Goal: Task Accomplishment & Management: Manage account settings

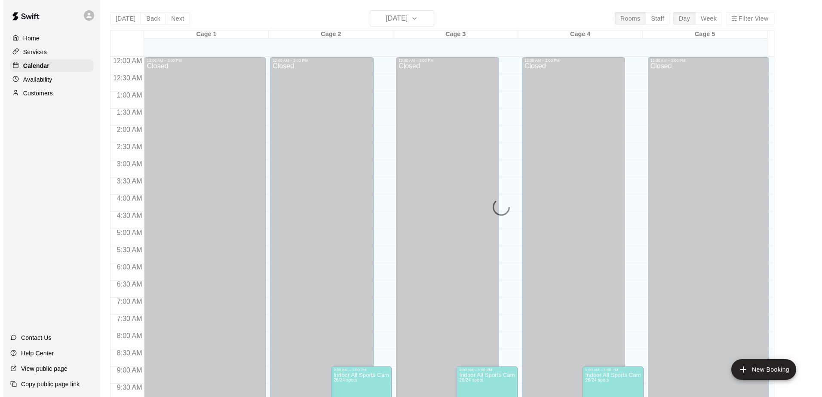
scroll to position [247, 0]
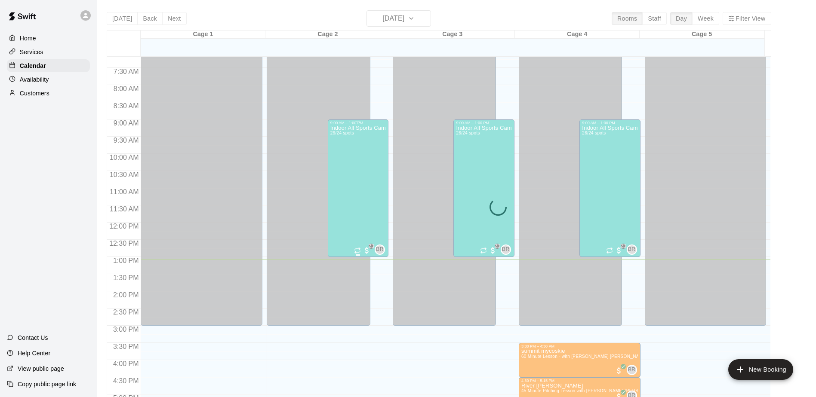
click at [349, 170] on div "Indoor All Sports Camp- Summer (8/11-8/15) 26/24 spots" at bounding box center [357, 323] width 55 height 397
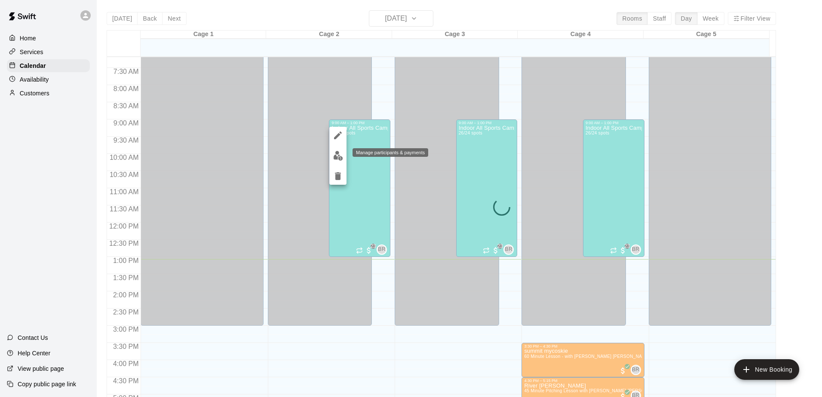
click at [334, 157] on img "edit" at bounding box center [338, 156] width 10 height 10
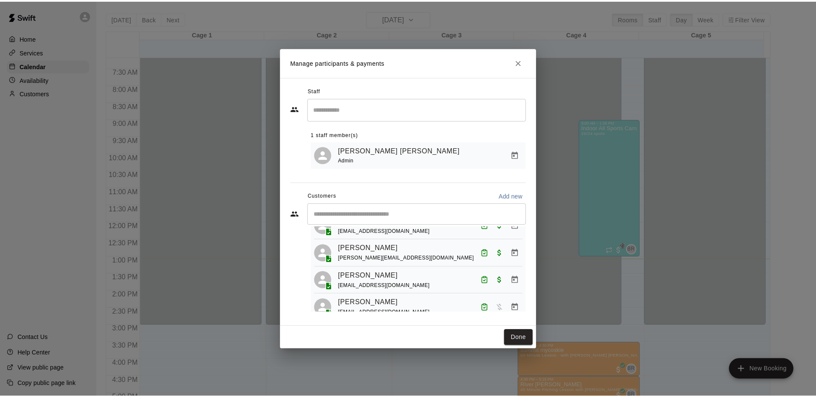
scroll to position [682, 0]
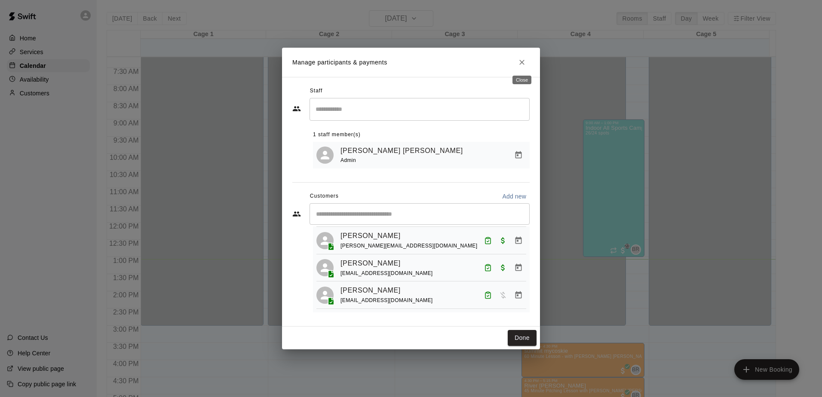
click at [524, 62] on icon "Close" at bounding box center [522, 62] width 9 height 9
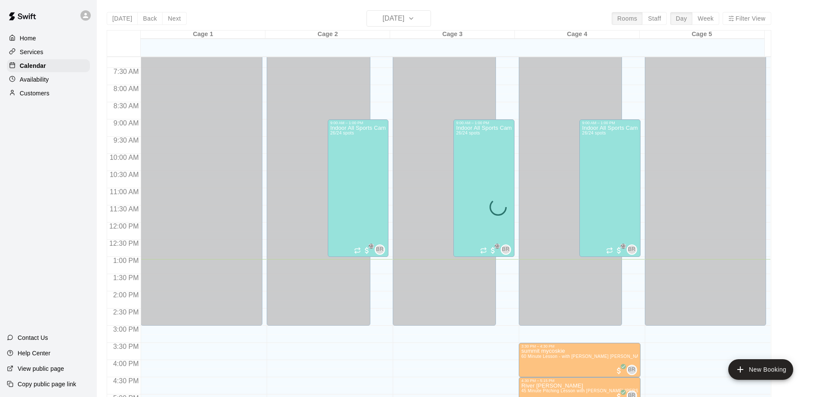
click at [43, 95] on p "Customers" at bounding box center [35, 93] width 30 height 9
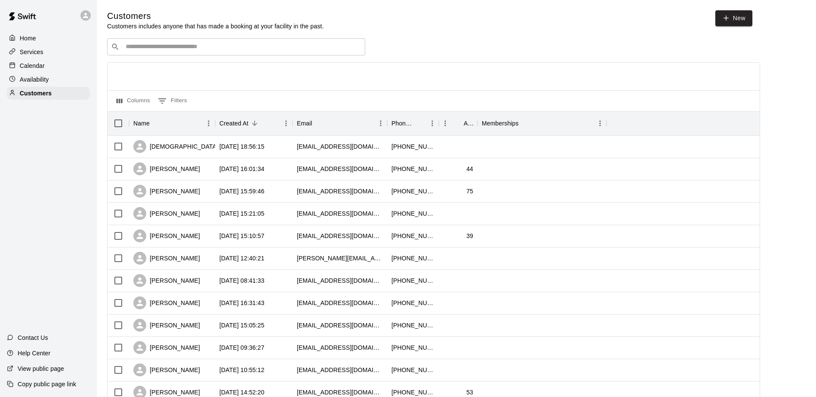
click at [231, 40] on div "​ ​" at bounding box center [236, 46] width 258 height 17
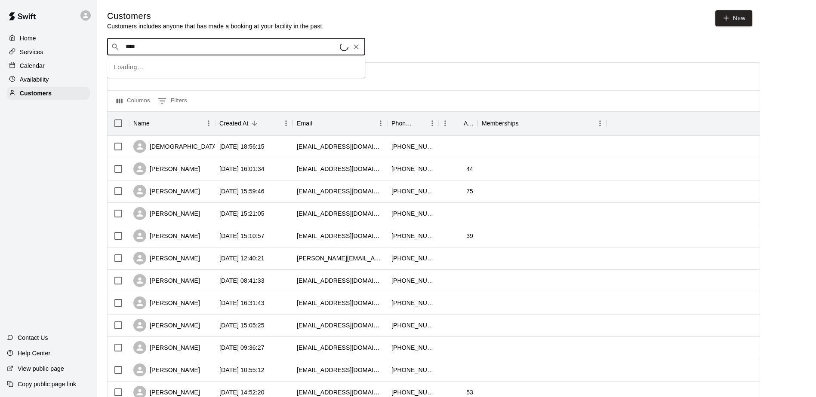
type input "*****"
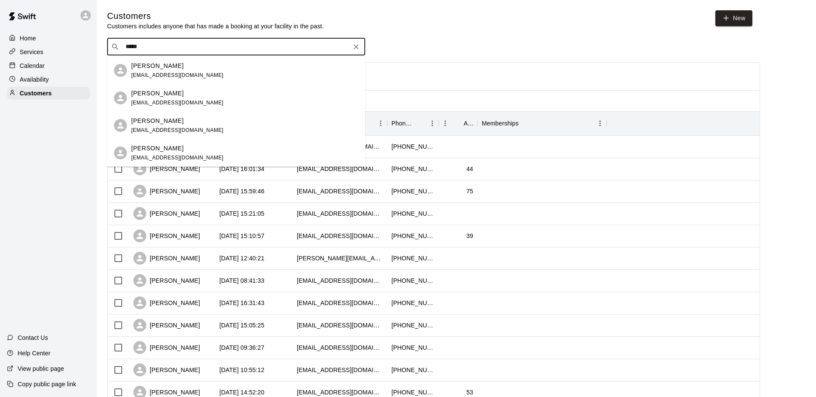
click at [221, 115] on div "Asher Kritz scottkritz@gmail.com" at bounding box center [236, 126] width 258 height 28
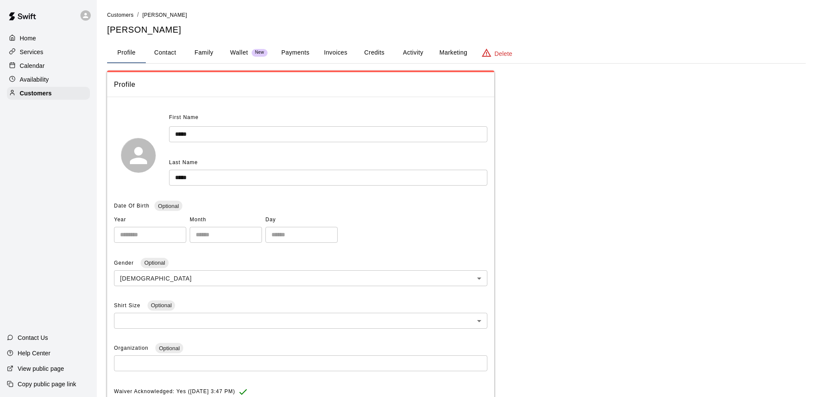
click at [197, 51] on button "Family" at bounding box center [204, 53] width 39 height 21
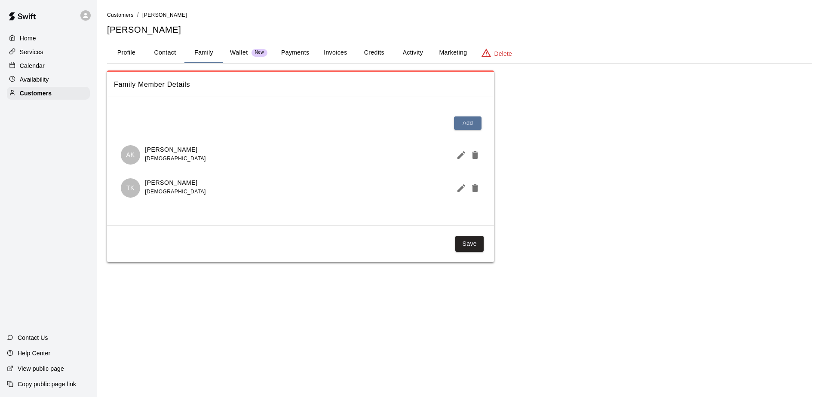
click at [175, 55] on button "Contact" at bounding box center [165, 53] width 39 height 21
select select "**"
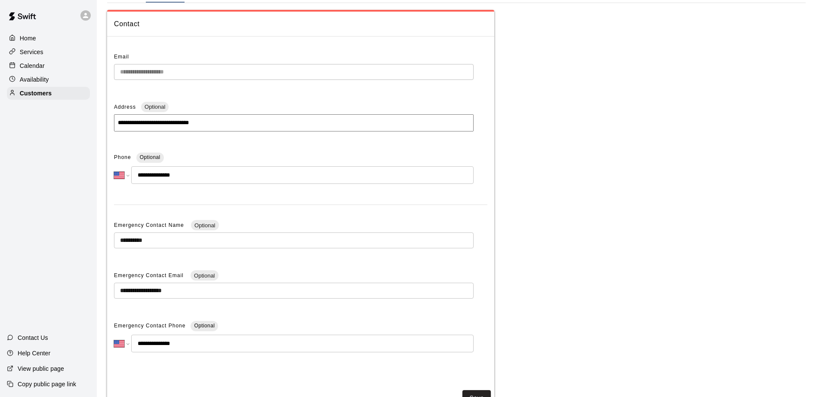
scroll to position [9, 0]
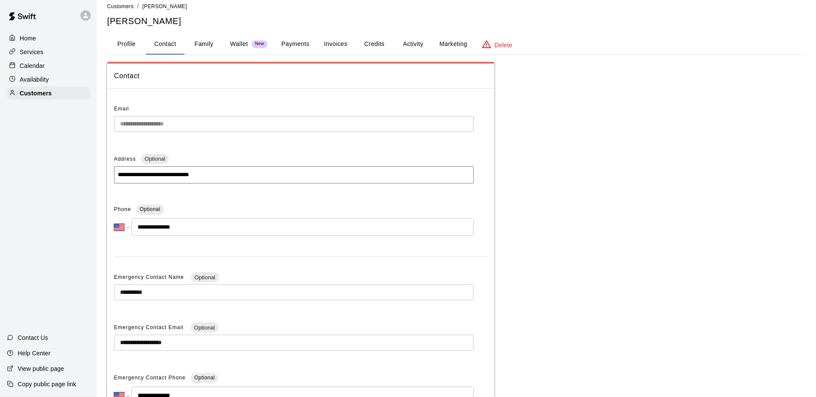
click at [134, 43] on button "Profile" at bounding box center [126, 44] width 39 height 21
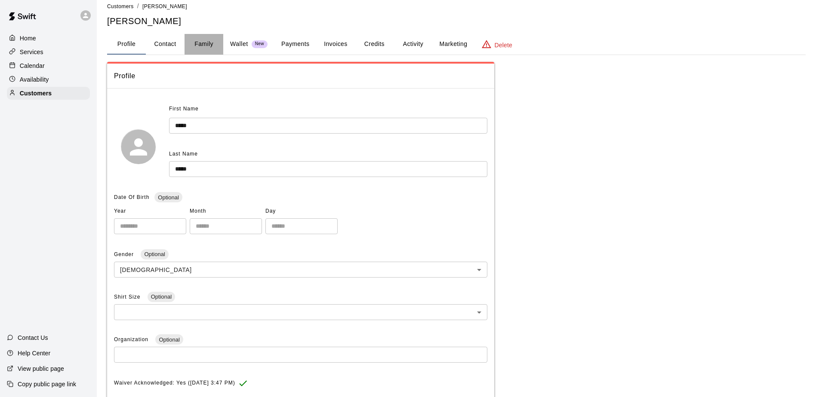
click at [193, 43] on button "Family" at bounding box center [204, 44] width 39 height 21
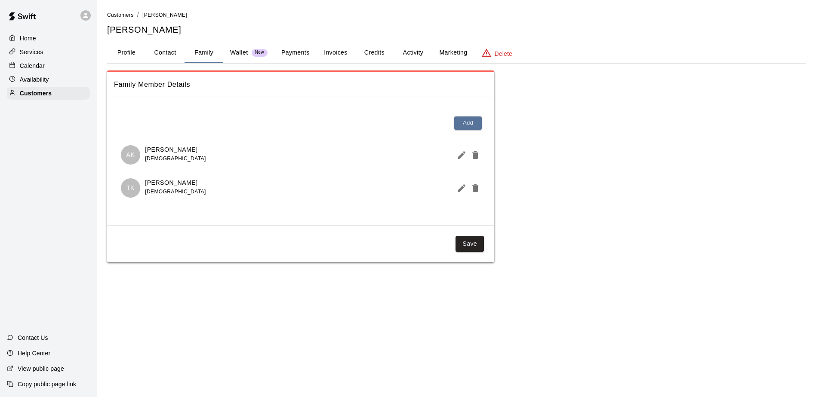
scroll to position [0, 0]
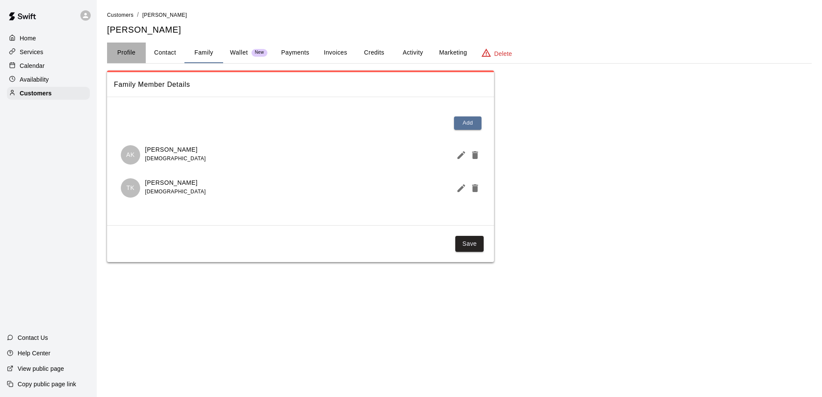
click at [127, 53] on button "Profile" at bounding box center [126, 53] width 39 height 21
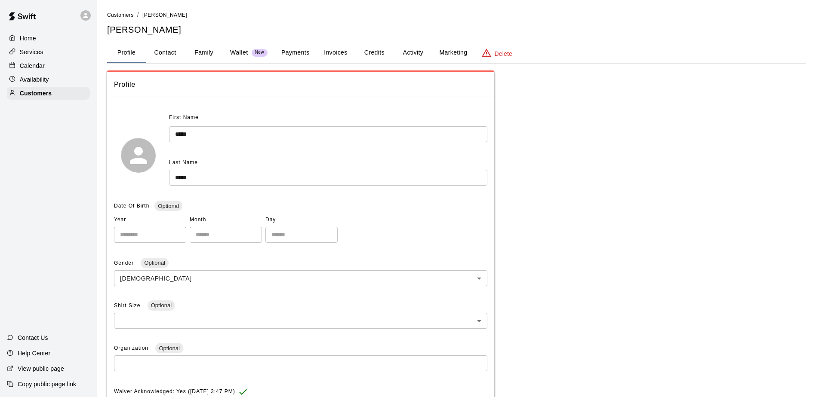
click at [160, 47] on button "Contact" at bounding box center [165, 53] width 39 height 21
select select "**"
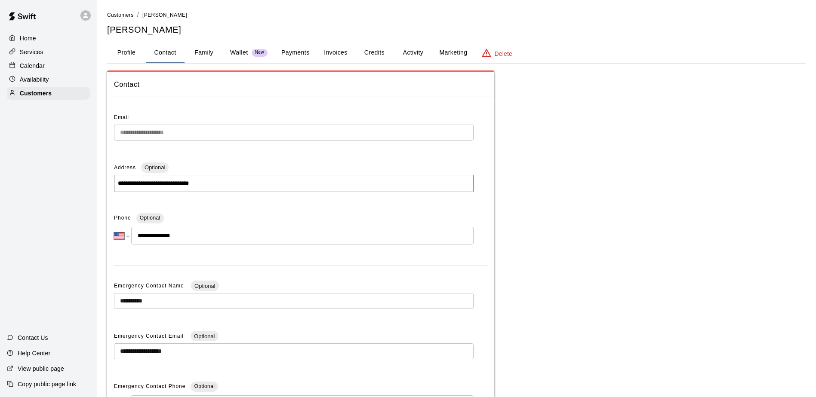
click at [123, 51] on button "Profile" at bounding box center [126, 53] width 39 height 21
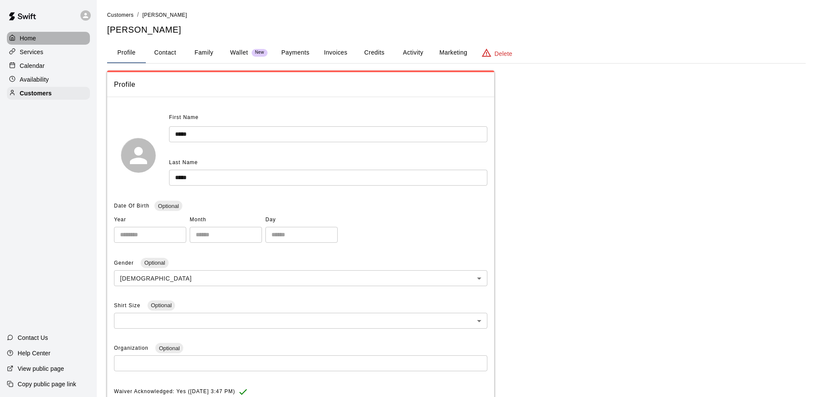
click at [69, 36] on div "Home" at bounding box center [48, 38] width 83 height 13
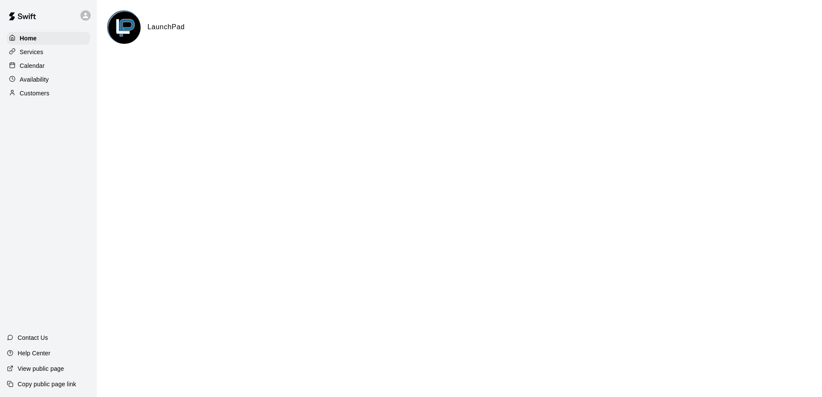
click at [60, 67] on div "Calendar" at bounding box center [48, 65] width 83 height 13
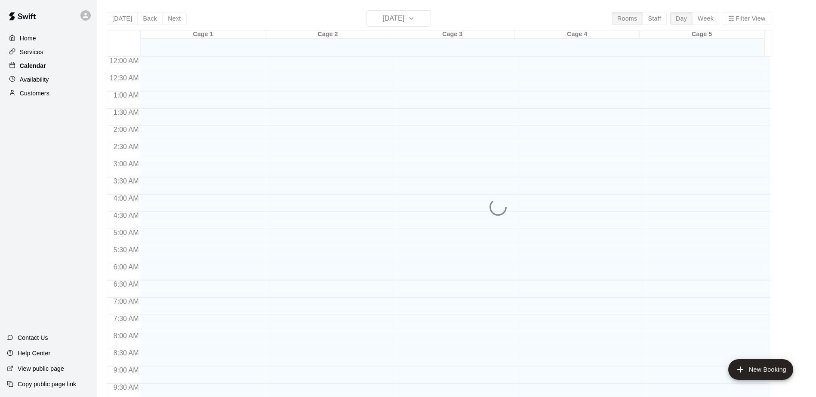
scroll to position [450, 0]
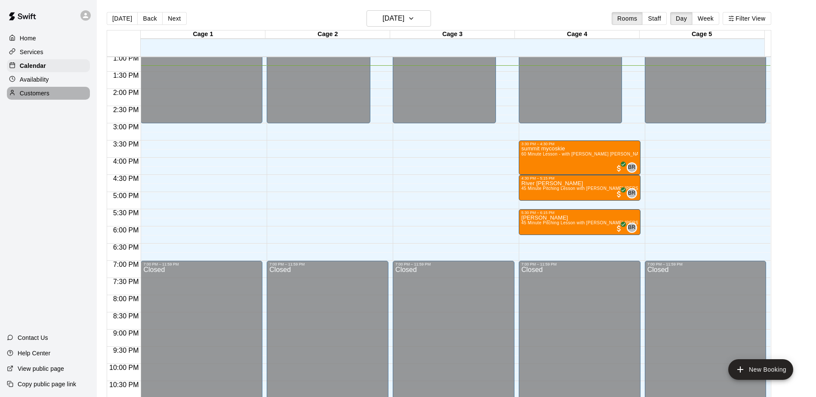
click at [58, 90] on div "Customers" at bounding box center [48, 93] width 83 height 13
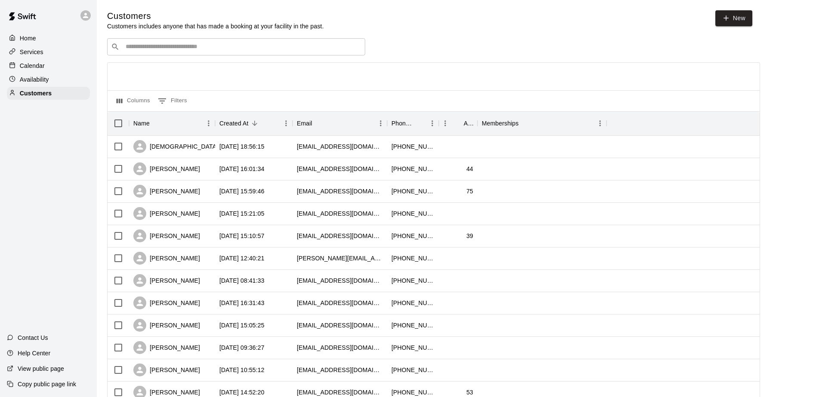
click at [55, 84] on div "Availability" at bounding box center [48, 79] width 83 height 13
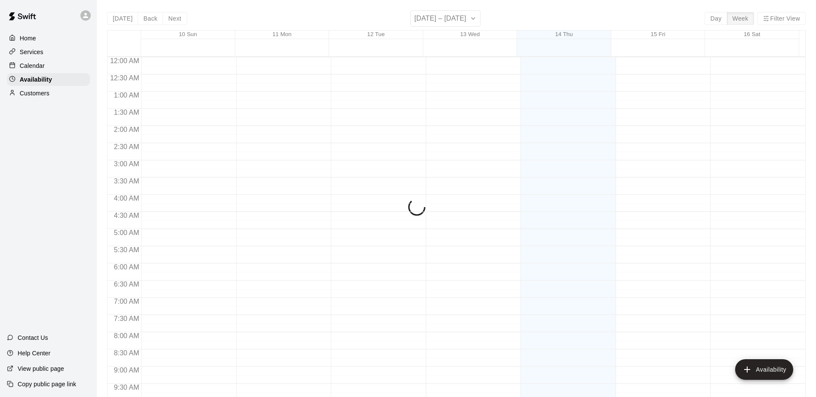
scroll to position [459, 0]
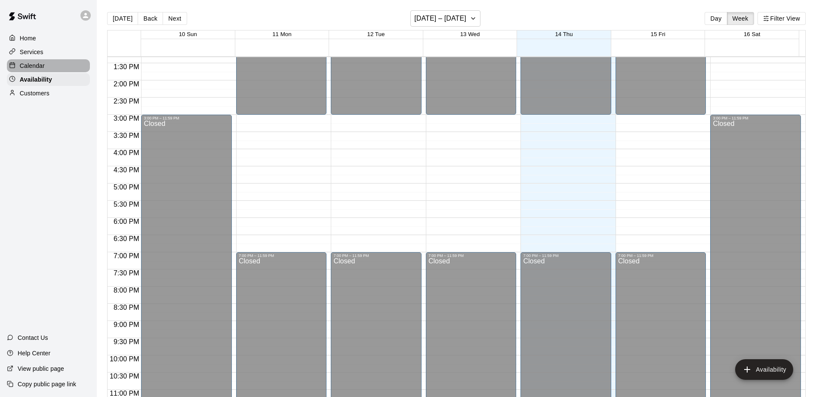
click at [55, 67] on div "Calendar" at bounding box center [48, 65] width 83 height 13
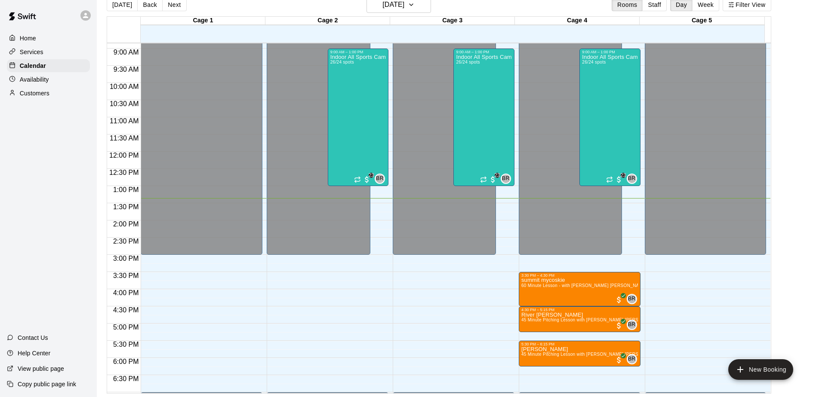
scroll to position [348, 0]
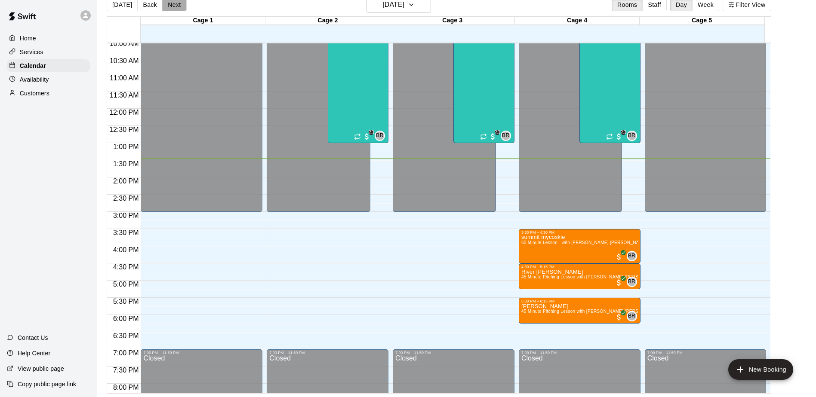
click at [174, 3] on button "Next" at bounding box center [174, 4] width 24 height 13
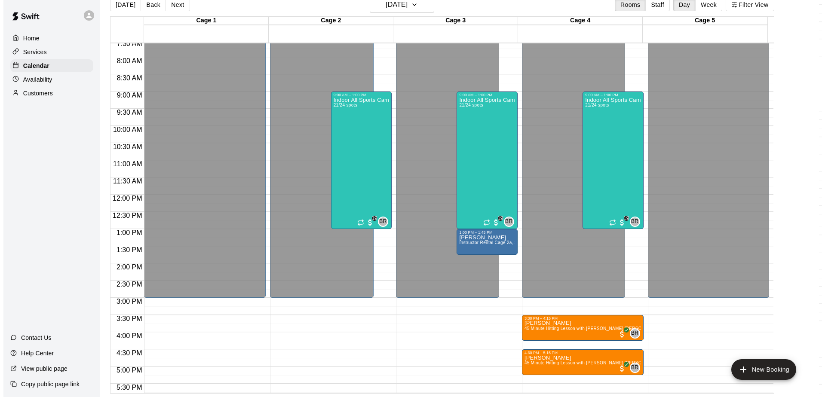
scroll to position [219, 0]
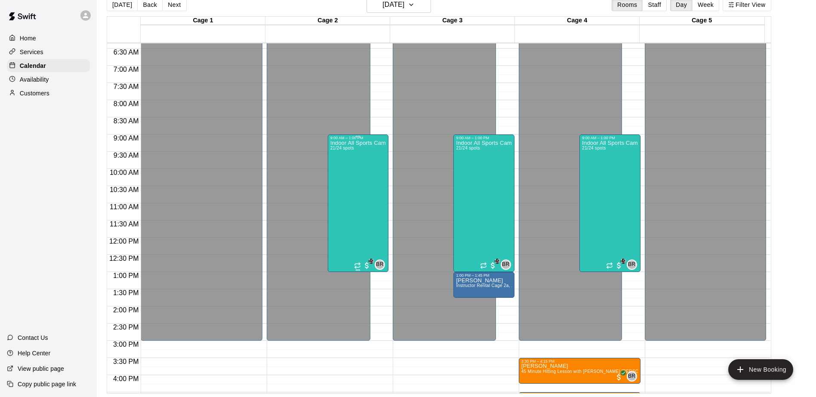
click at [342, 214] on div "Indoor All Sports Camp- Summer (8/11-8/15) 21/24 spots" at bounding box center [357, 338] width 55 height 397
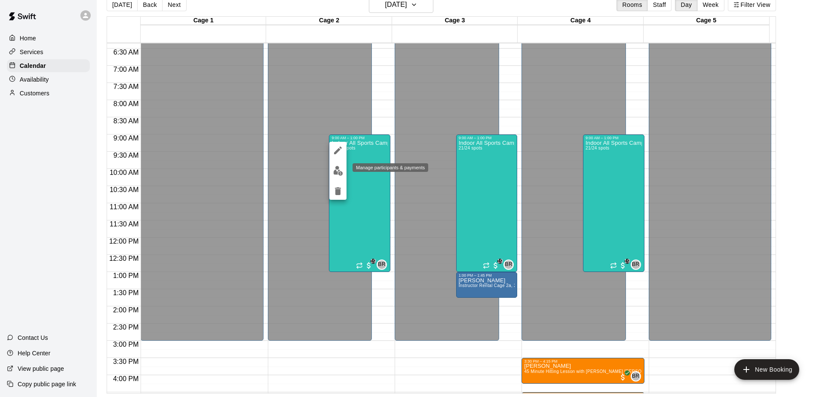
click at [339, 170] on img "edit" at bounding box center [338, 171] width 10 height 10
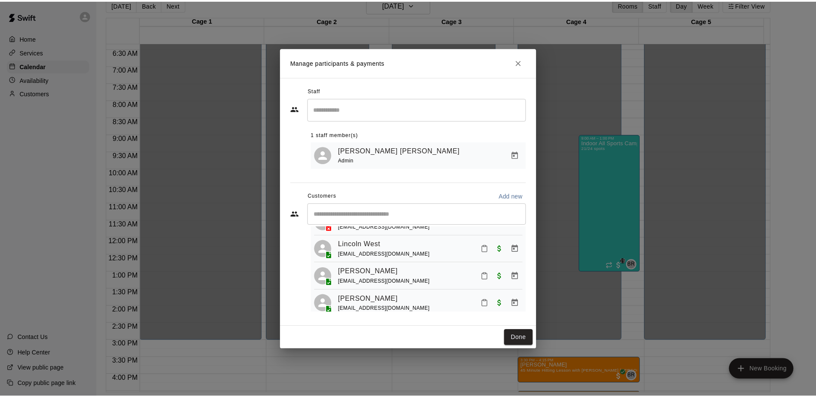
scroll to position [258, 0]
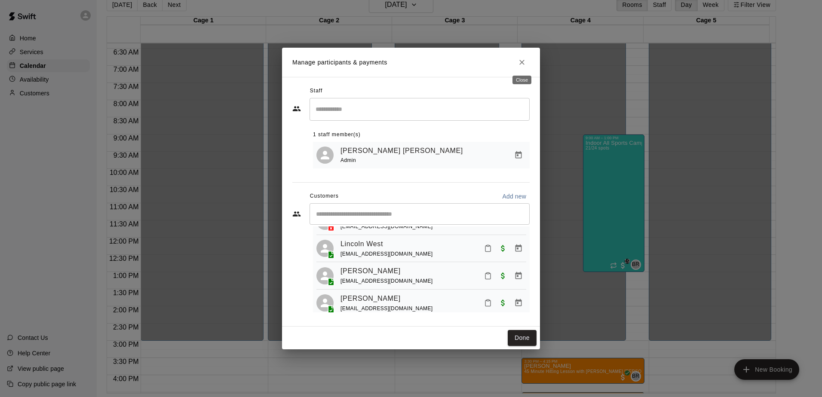
click at [523, 59] on icon "Close" at bounding box center [522, 62] width 9 height 9
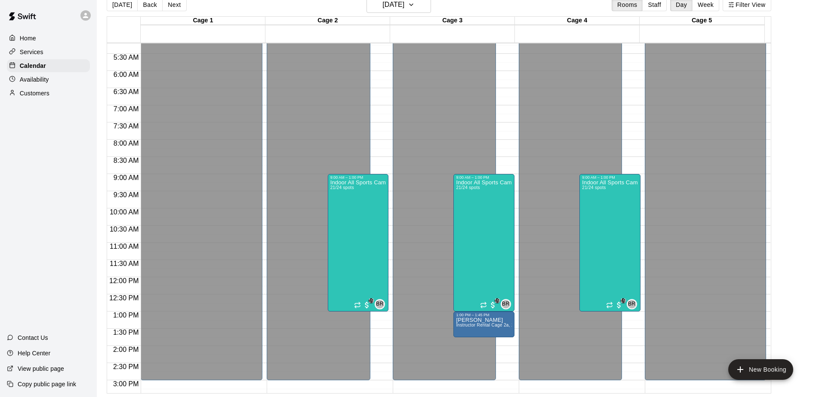
scroll to position [175, 0]
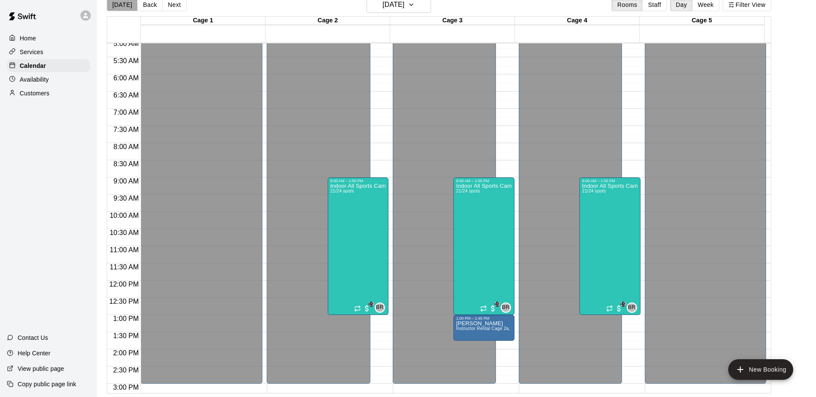
click at [129, 5] on button "[DATE]" at bounding box center [122, 4] width 31 height 13
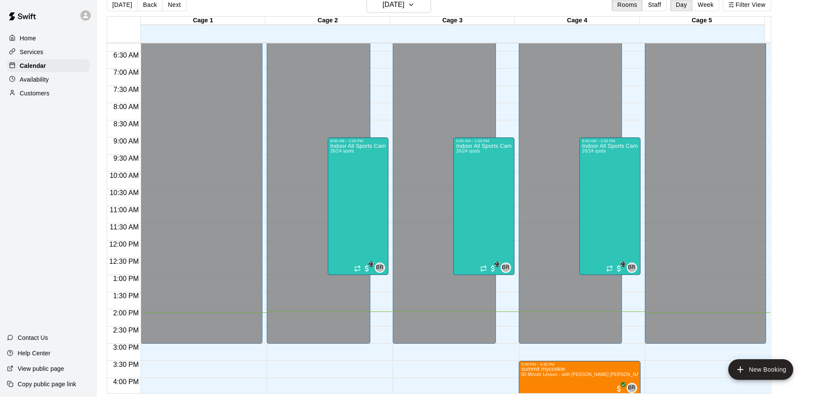
scroll to position [215, 0]
click at [47, 94] on p "Customers" at bounding box center [35, 93] width 30 height 9
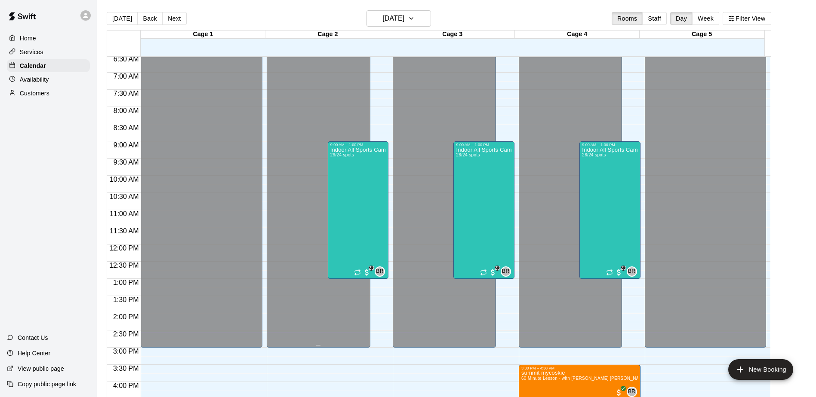
scroll to position [175, 0]
